Goal: Task Accomplishment & Management: Complete application form

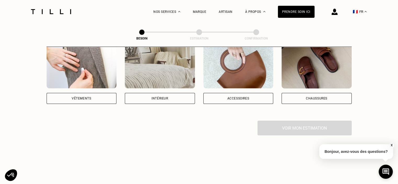
scroll to position [115, 0]
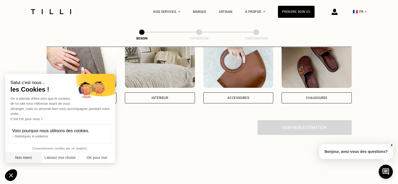
click at [27, 162] on button "Non merci" at bounding box center [23, 157] width 37 height 11
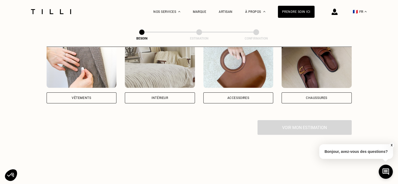
click at [86, 96] on div "Vêtements" at bounding box center [81, 97] width 19 height 3
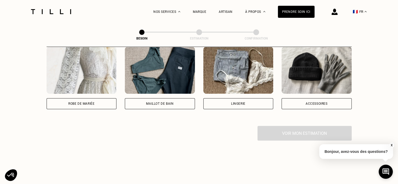
scroll to position [392, 0]
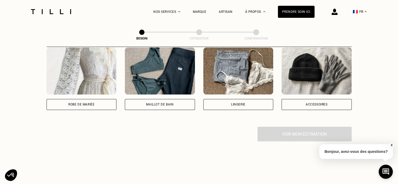
click at [246, 99] on div "Lingerie" at bounding box center [238, 104] width 70 height 11
select select "FR"
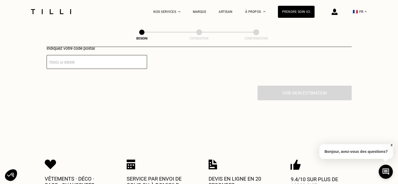
scroll to position [566, 0]
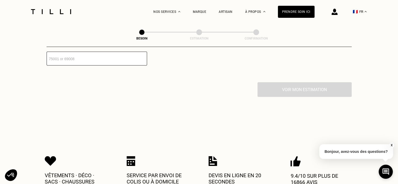
click at [101, 56] on input "number" at bounding box center [97, 59] width 100 height 14
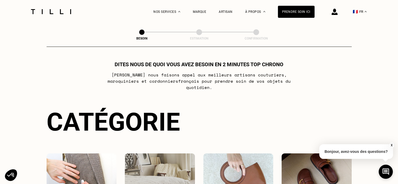
scroll to position [0, 0]
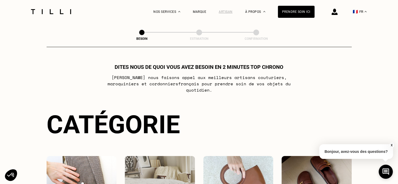
type input "60100"
click at [232, 11] on div "Artisan" at bounding box center [226, 12] width 14 height 4
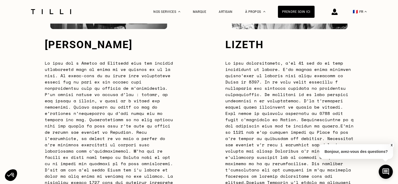
scroll to position [1505, 0]
